Goal: Find specific page/section: Find specific page/section

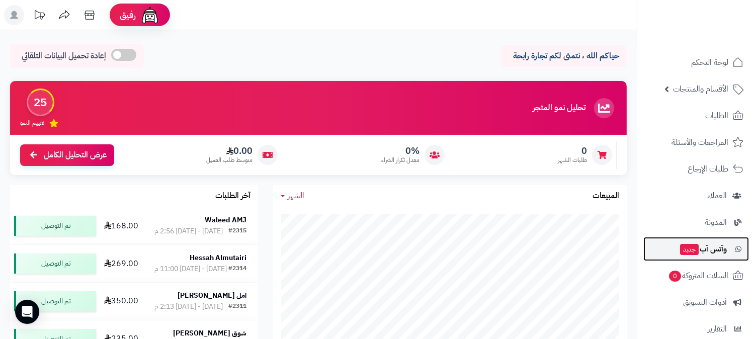
click at [702, 249] on span "وآتس آب جديد" at bounding box center [703, 249] width 48 height 14
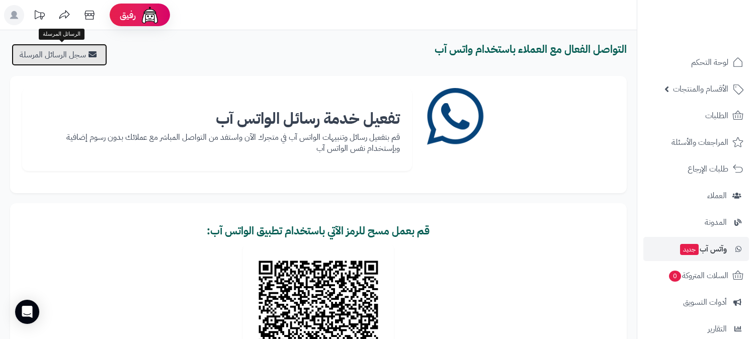
click at [89, 58] on link "سجل الرسائل المرسلة" at bounding box center [60, 55] width 96 height 22
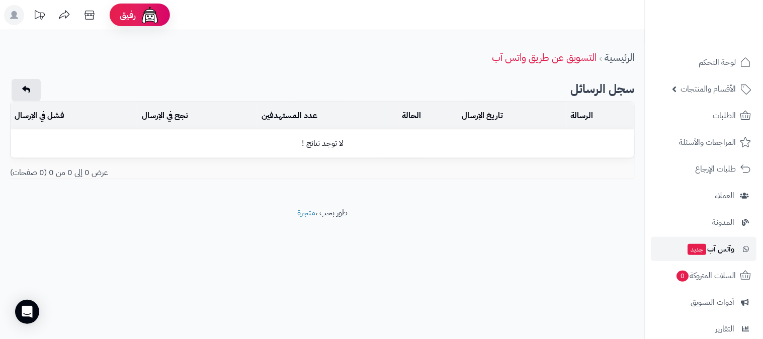
click at [721, 249] on span "وآتس آب جديد" at bounding box center [711, 249] width 48 height 14
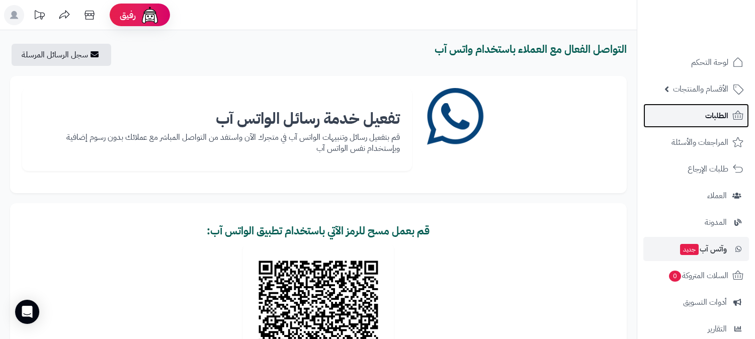
click at [721, 117] on span "الطلبات" at bounding box center [716, 116] width 23 height 14
click at [720, 114] on span "الطلبات" at bounding box center [716, 116] width 23 height 14
